Goal: Transaction & Acquisition: Purchase product/service

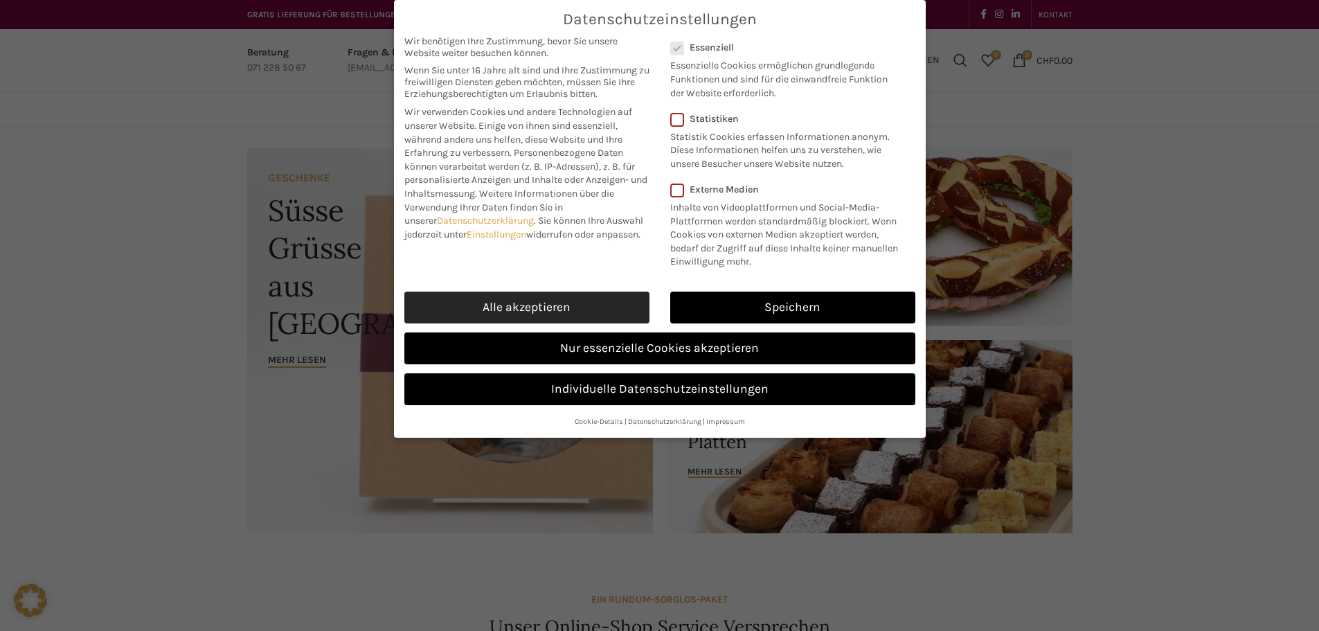
click at [535, 308] on link "Alle akzeptieren" at bounding box center [527, 308] width 245 height 32
checkbox input "true"
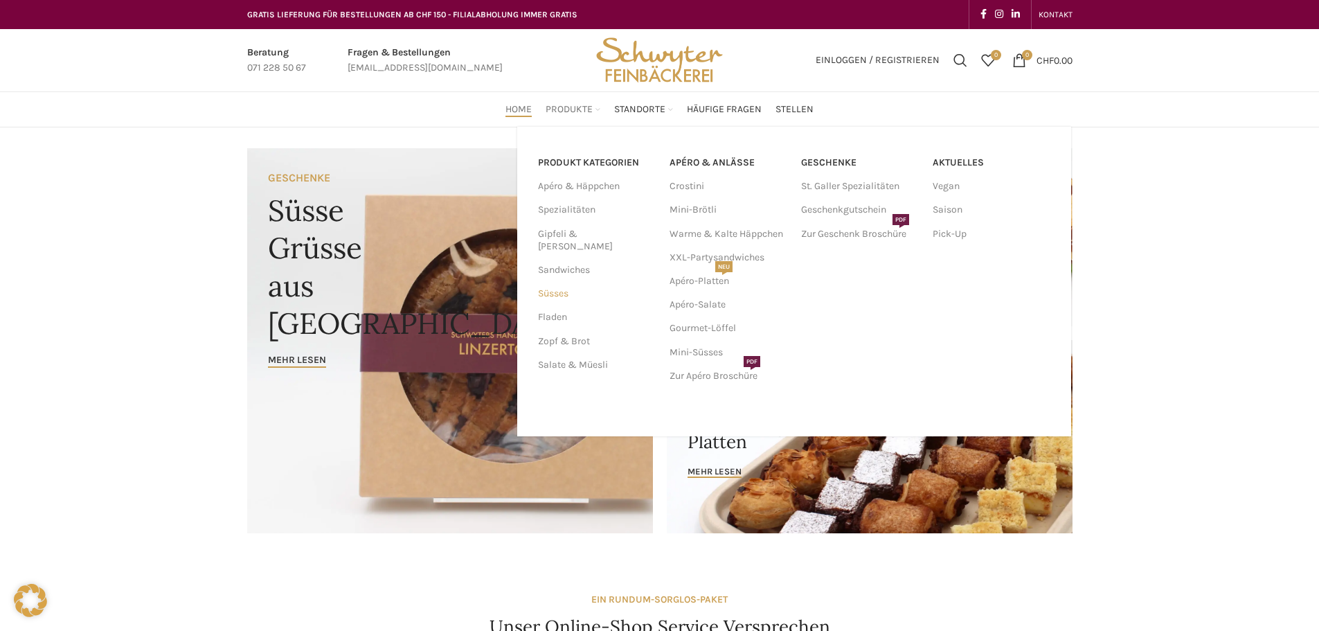
click at [554, 282] on link "Süsses" at bounding box center [595, 294] width 115 height 24
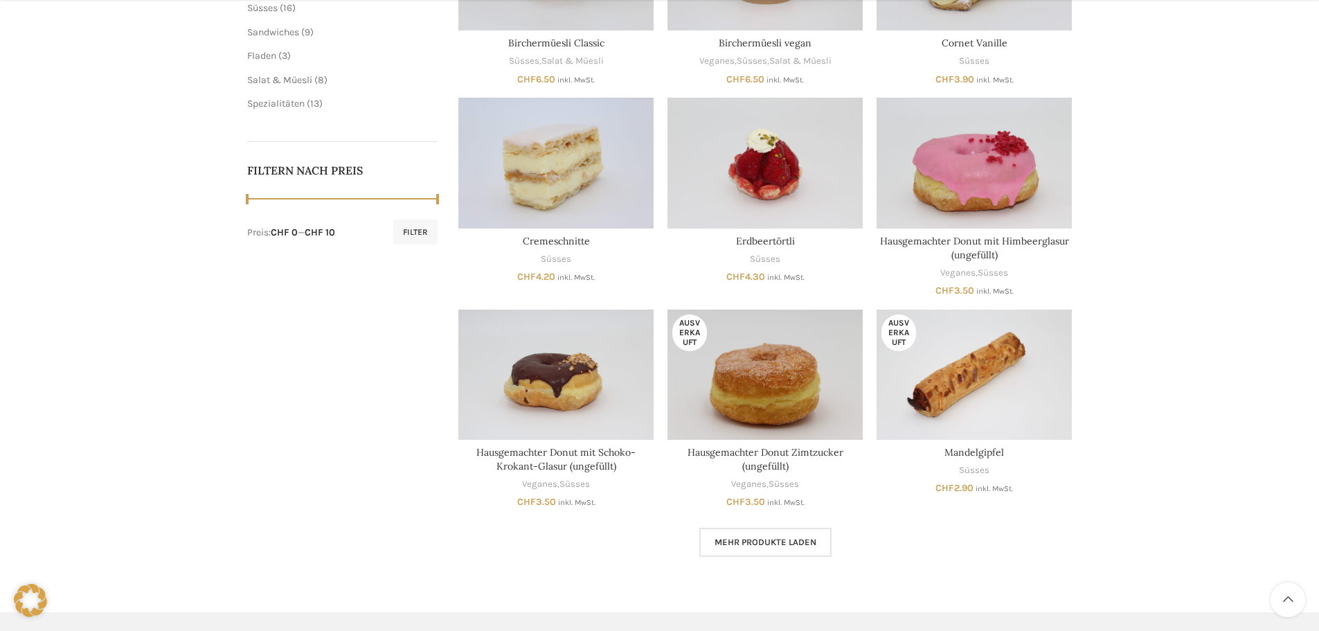
scroll to position [554, 0]
click at [769, 541] on span "Mehr Produkte laden" at bounding box center [766, 541] width 102 height 11
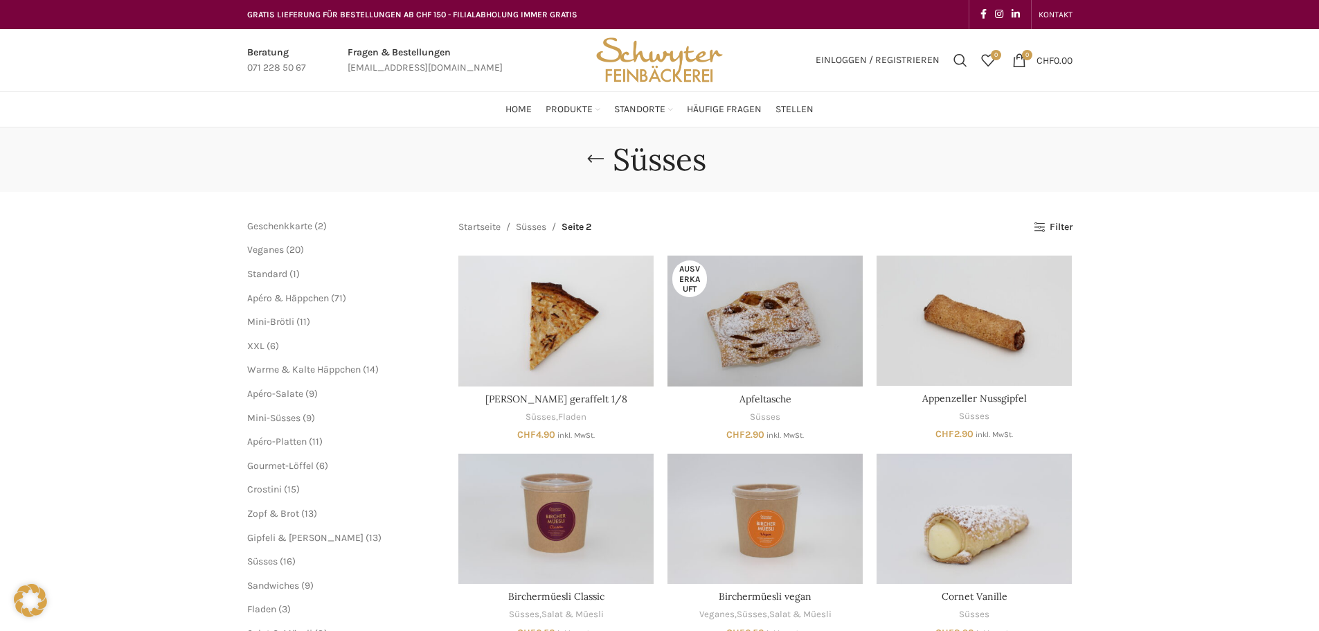
click at [265, 136] on div "Süsses" at bounding box center [659, 159] width 1319 height 64
